Goal: Task Accomplishment & Management: Complete application form

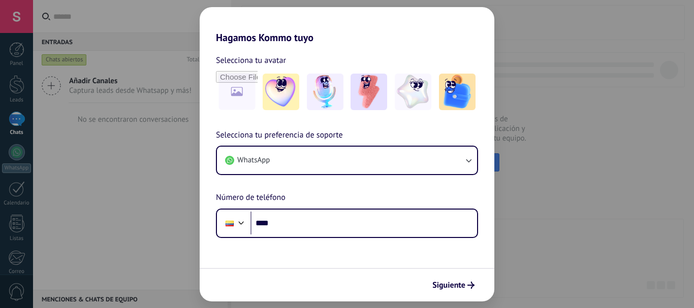
click at [177, 176] on div "Hagamos Kommo tuyo Selecciona tu avatar Selecciona tu preferencia de soporte Wh…" at bounding box center [347, 154] width 694 height 308
click at [457, 284] on span "Siguiente" at bounding box center [448, 285] width 33 height 7
